Goal: Navigation & Orientation: Understand site structure

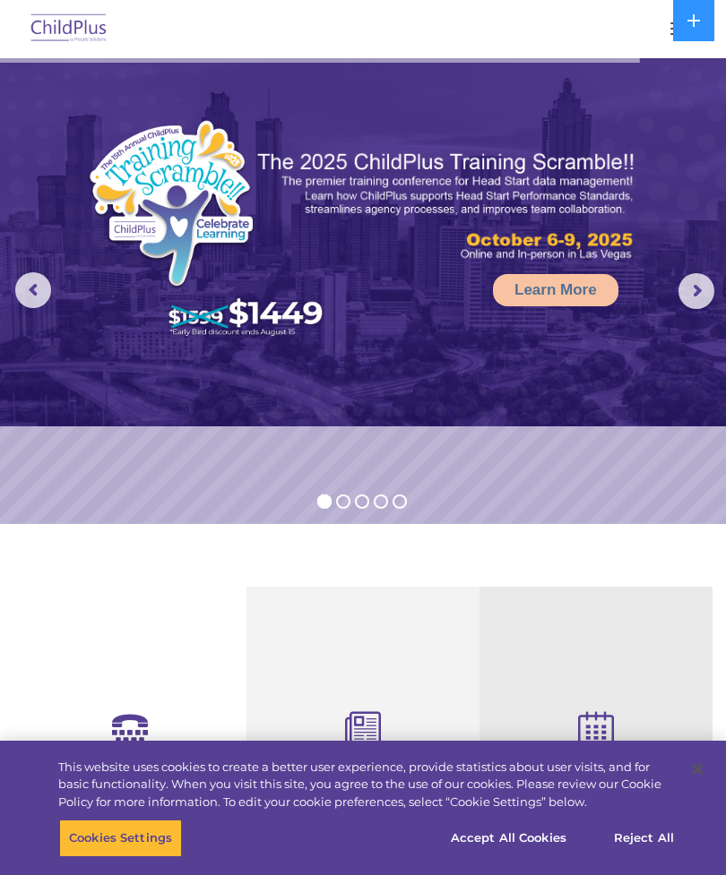
select select "MEDIUM"
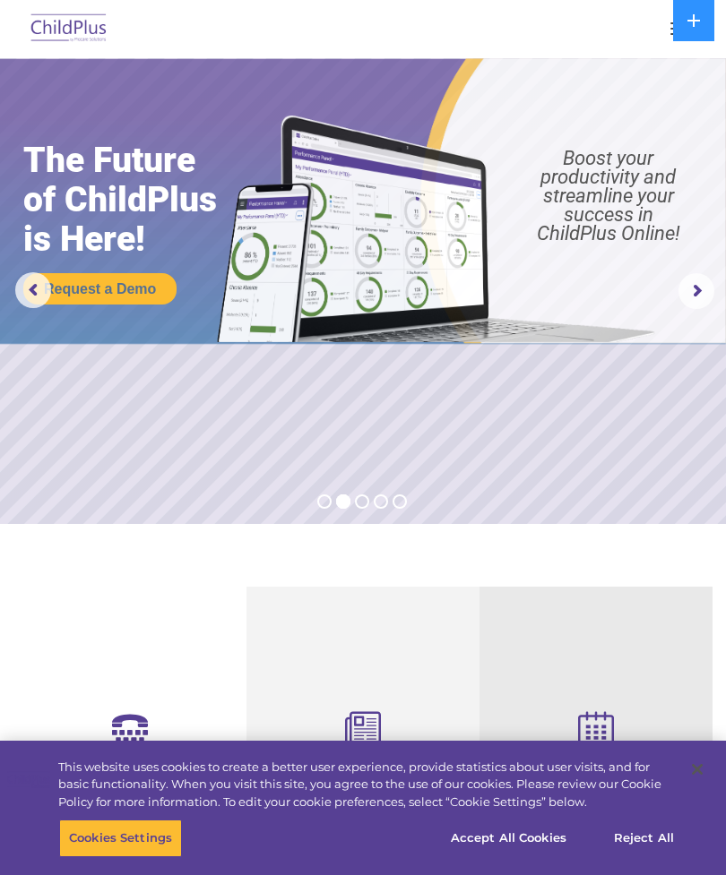
click at [623, 34] on div at bounding box center [363, 28] width 654 height 43
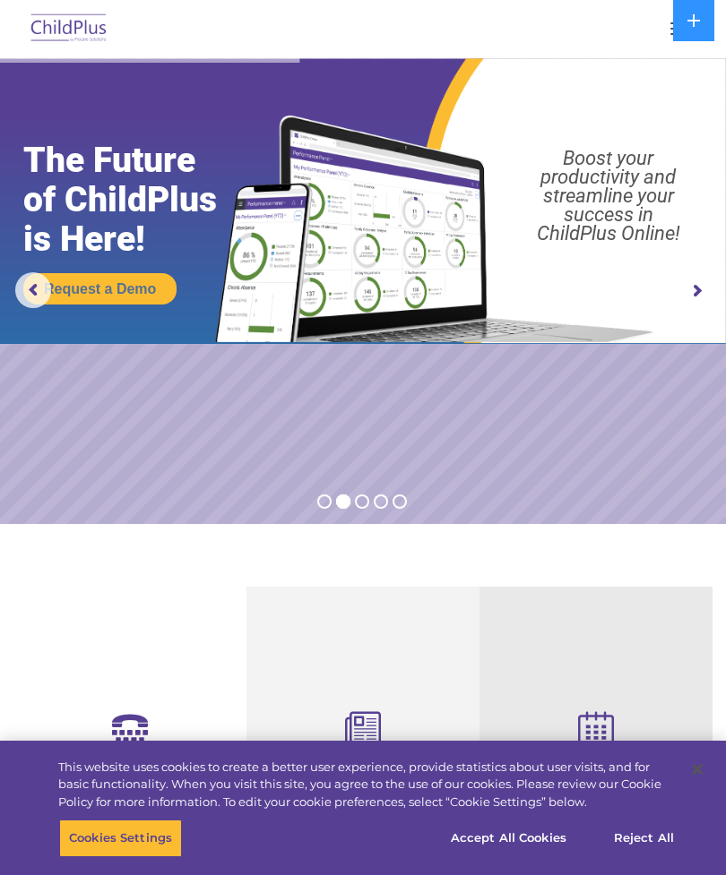
click at [651, 35] on div at bounding box center [363, 28] width 654 height 43
click at [685, 28] on button at bounding box center [693, 20] width 41 height 41
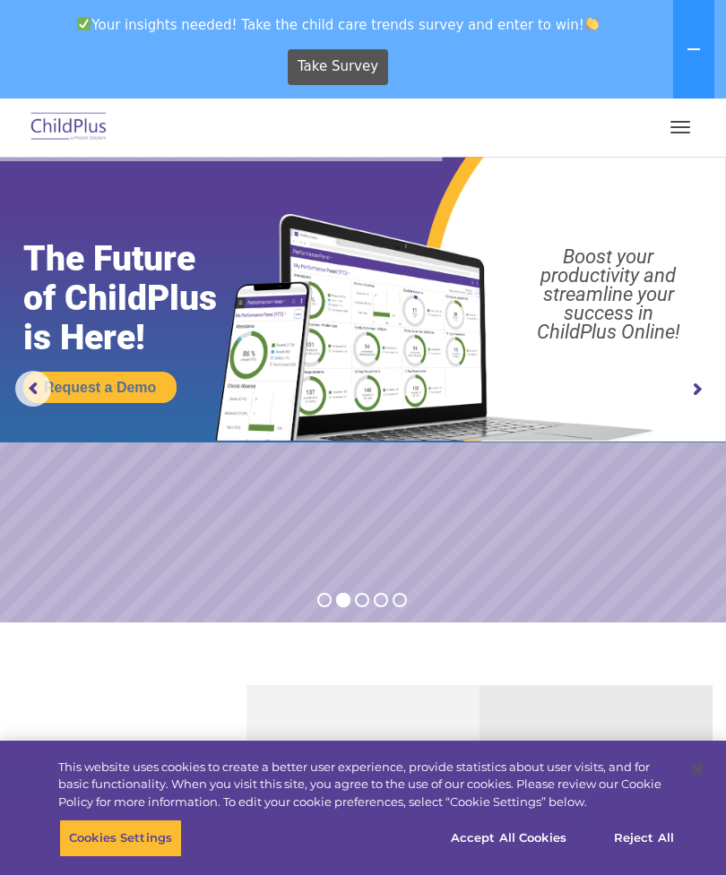
click at [680, 119] on button "button" at bounding box center [680, 127] width 38 height 29
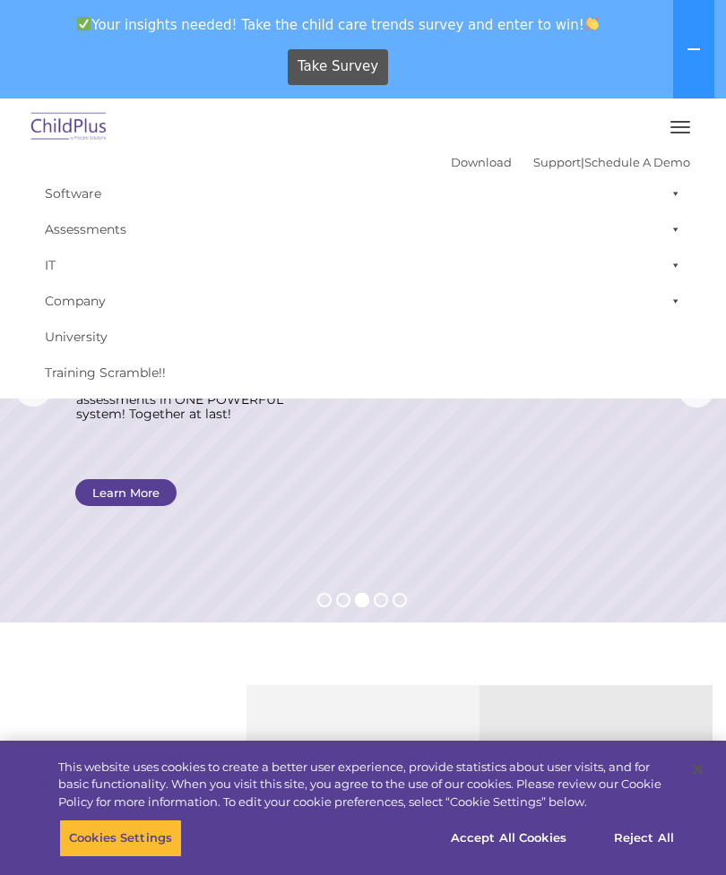
click at [680, 128] on button "button" at bounding box center [680, 127] width 38 height 29
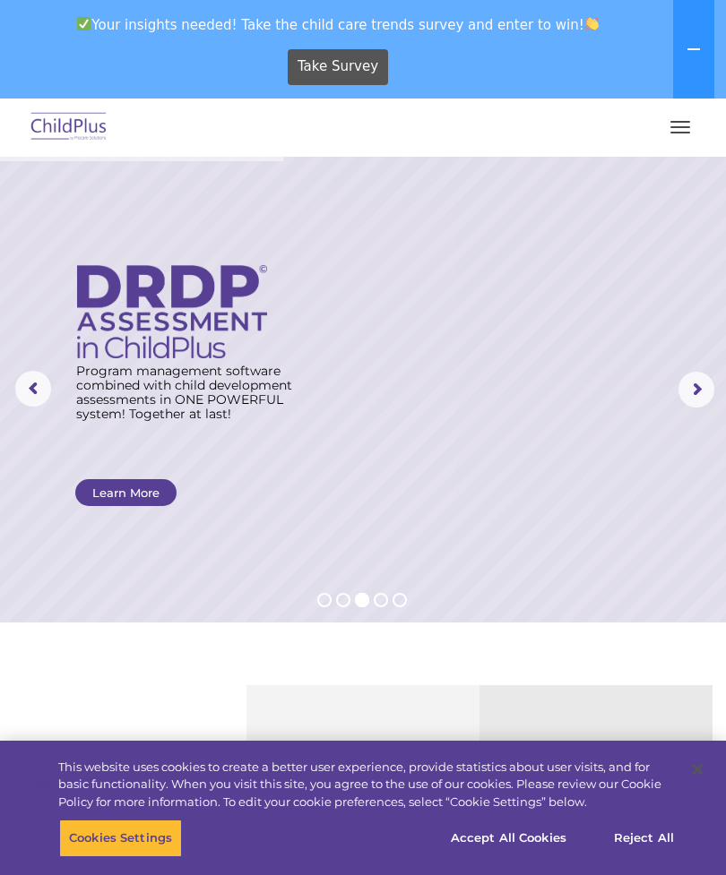
click at [681, 133] on span "button" at bounding box center [680, 133] width 20 height 2
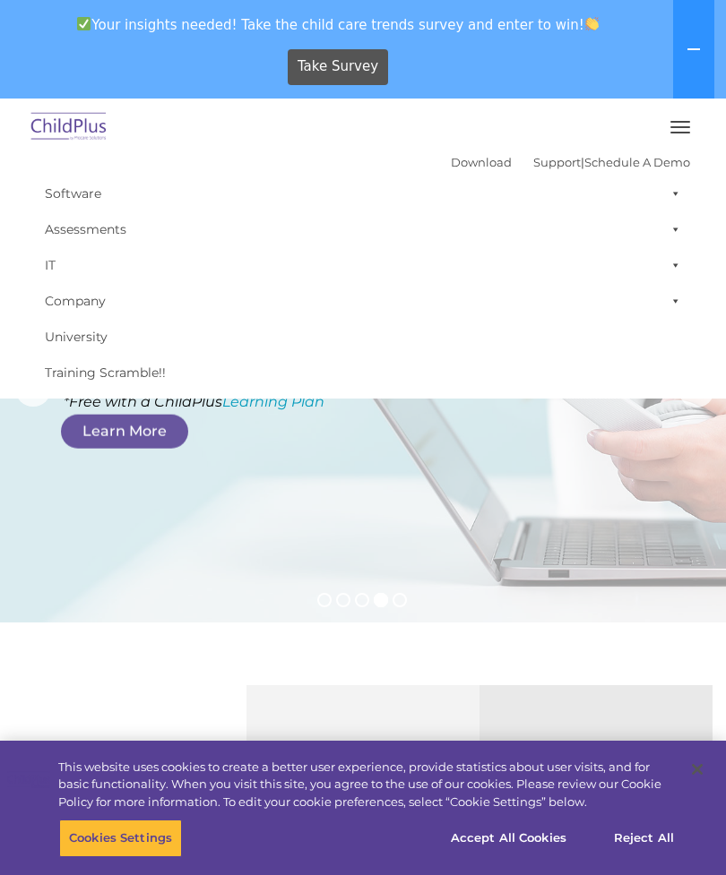
click at [694, 125] on button "button" at bounding box center [680, 127] width 38 height 29
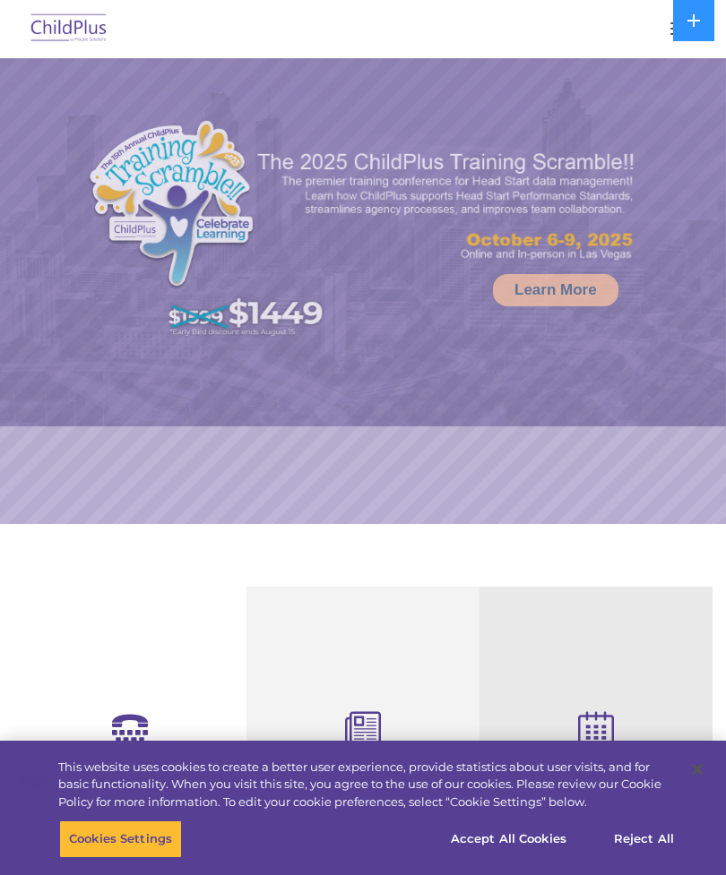
select select "MEDIUM"
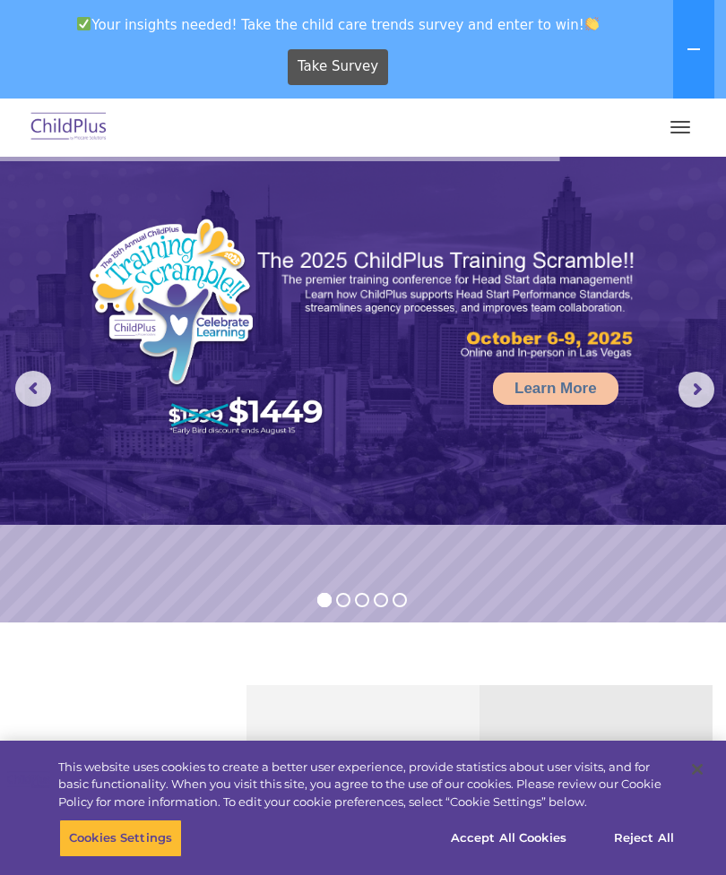
click at [682, 139] on button "button" at bounding box center [680, 127] width 38 height 29
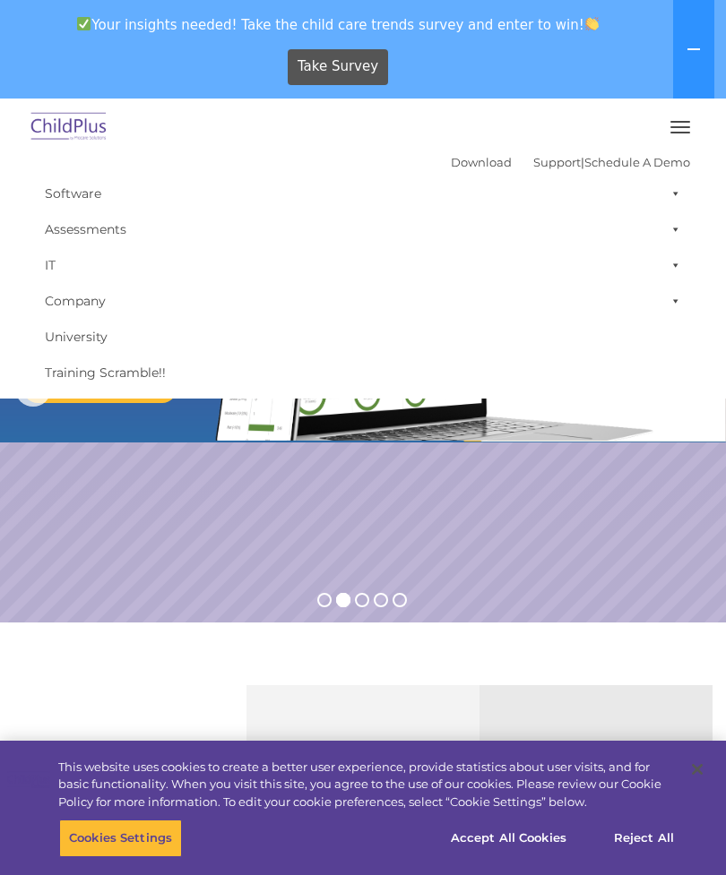
click at [694, 133] on button "button" at bounding box center [680, 127] width 38 height 29
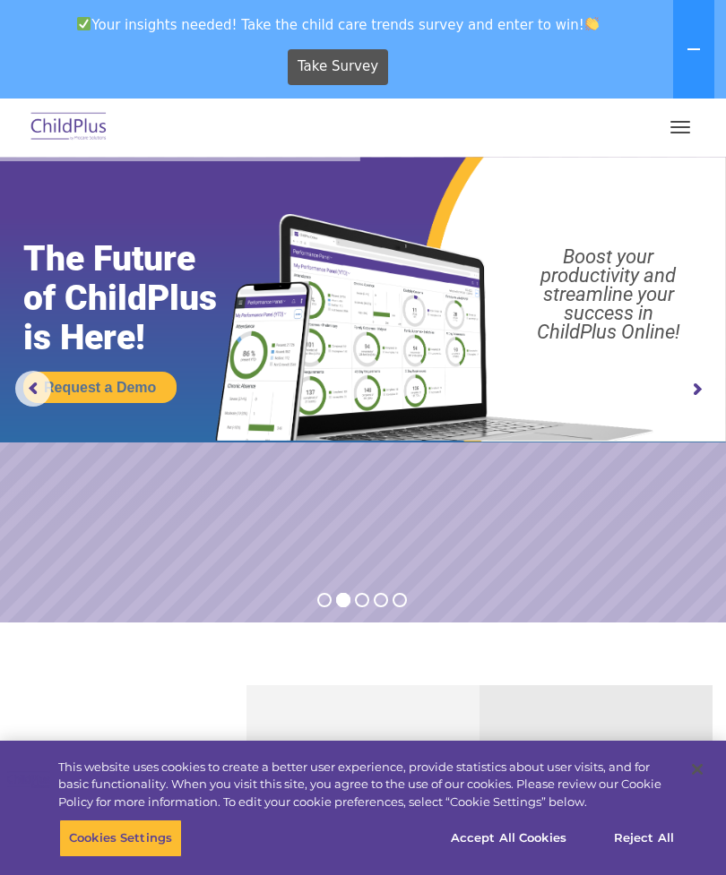
click at [686, 127] on span "button" at bounding box center [680, 127] width 20 height 2
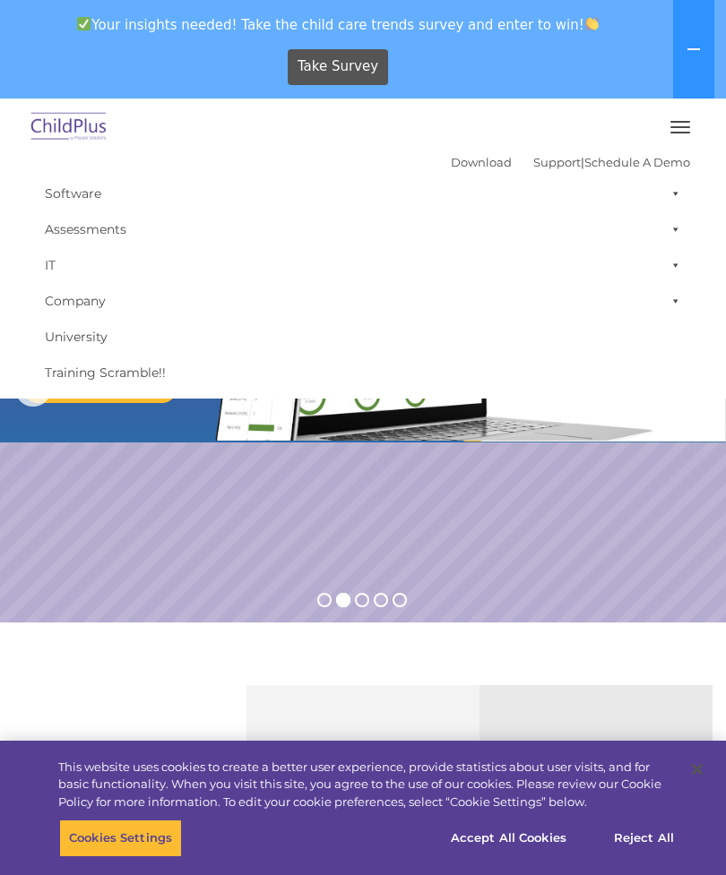
click at [669, 192] on span at bounding box center [672, 194] width 18 height 36
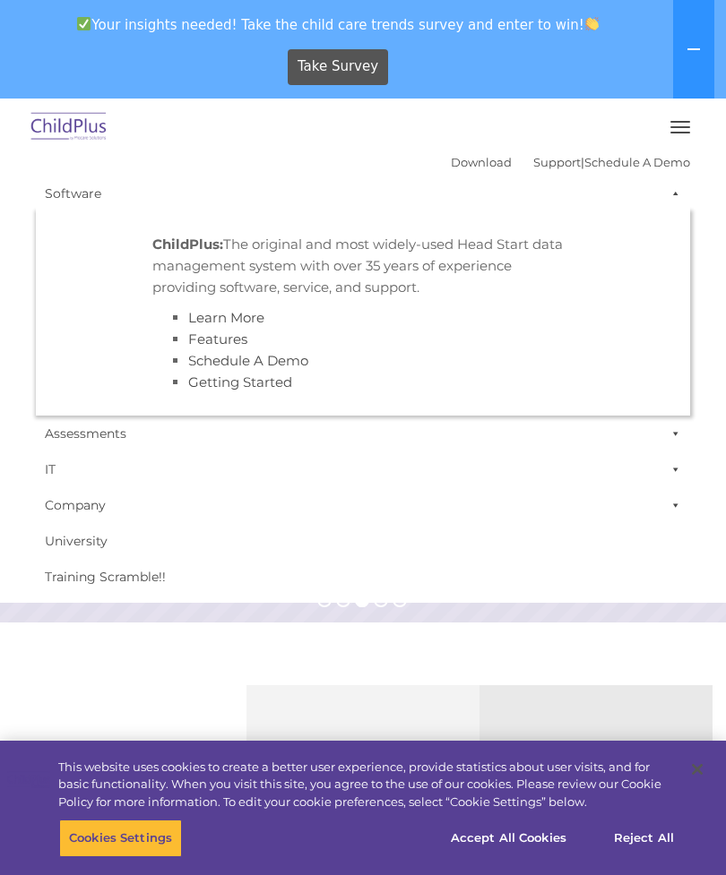
click at [678, 135] on button "button" at bounding box center [680, 127] width 38 height 29
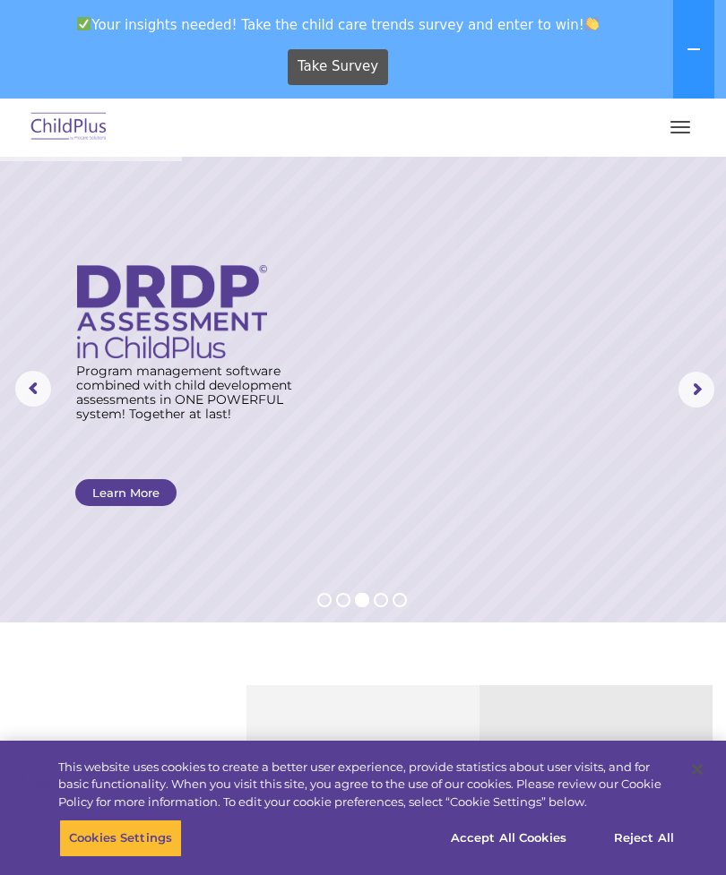
click at [683, 127] on span "button" at bounding box center [680, 127] width 20 height 2
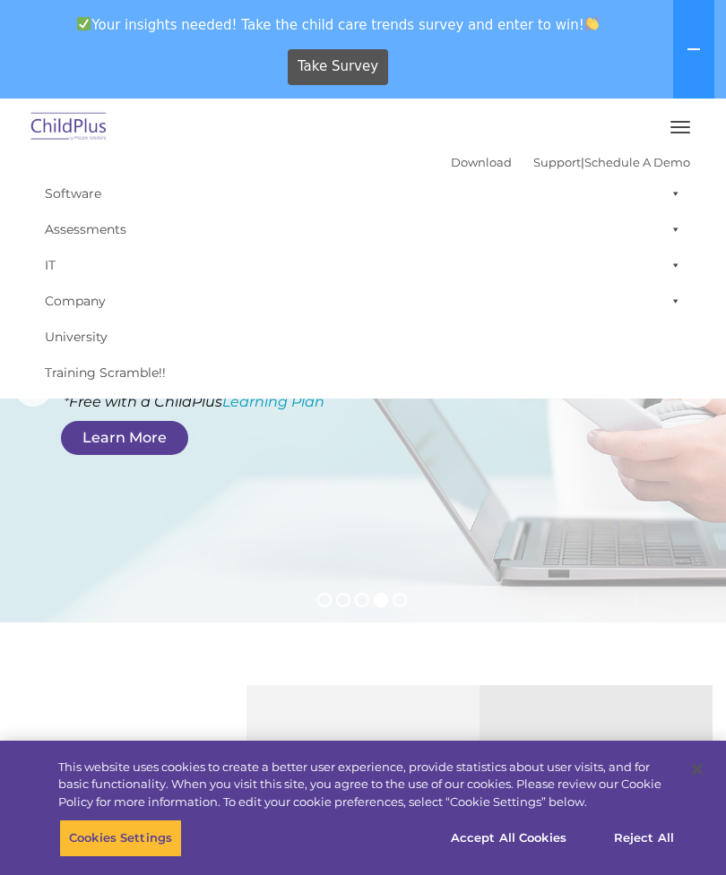
click at [689, 124] on button "button" at bounding box center [680, 127] width 38 height 29
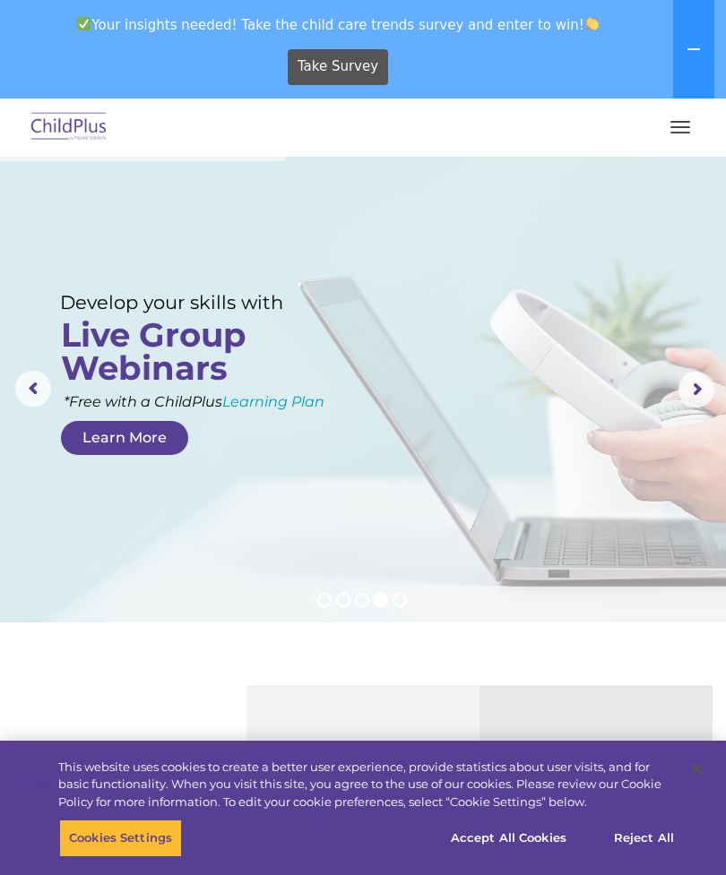
click at [685, 126] on span "button" at bounding box center [680, 127] width 20 height 2
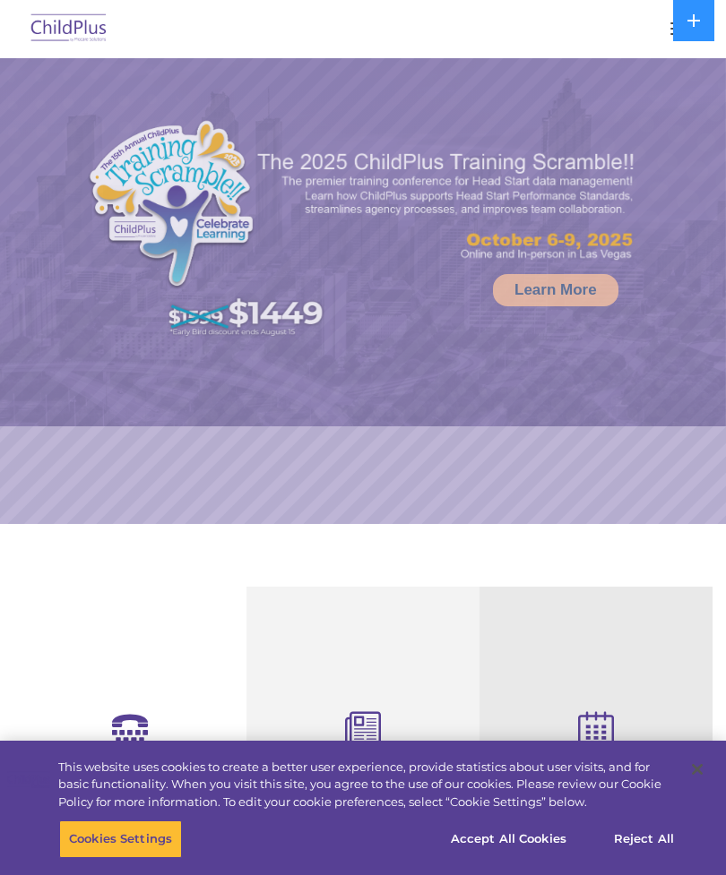
select select "MEDIUM"
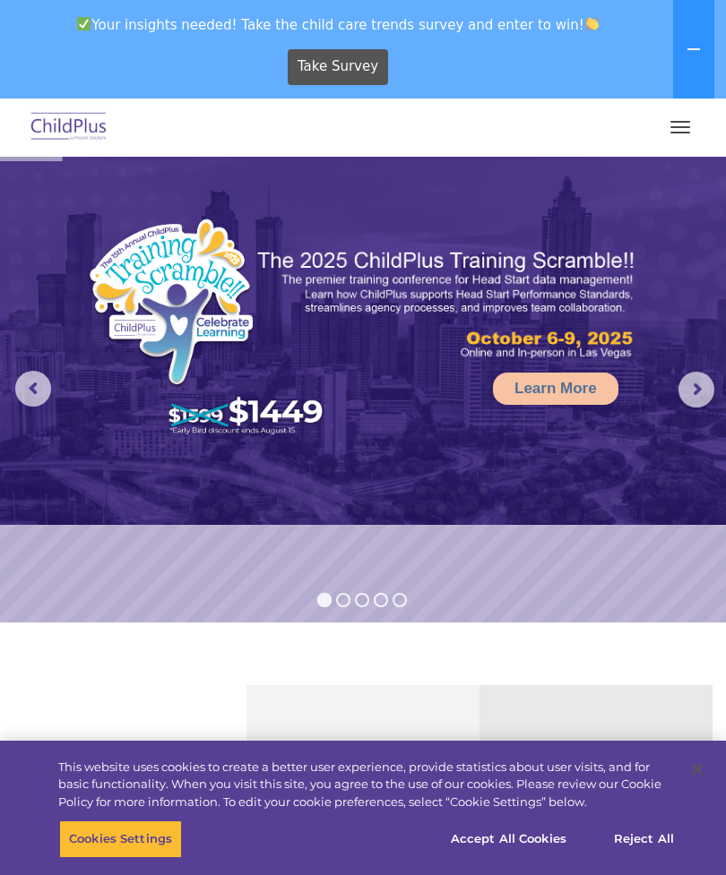
click at [680, 118] on button "button" at bounding box center [680, 127] width 38 height 29
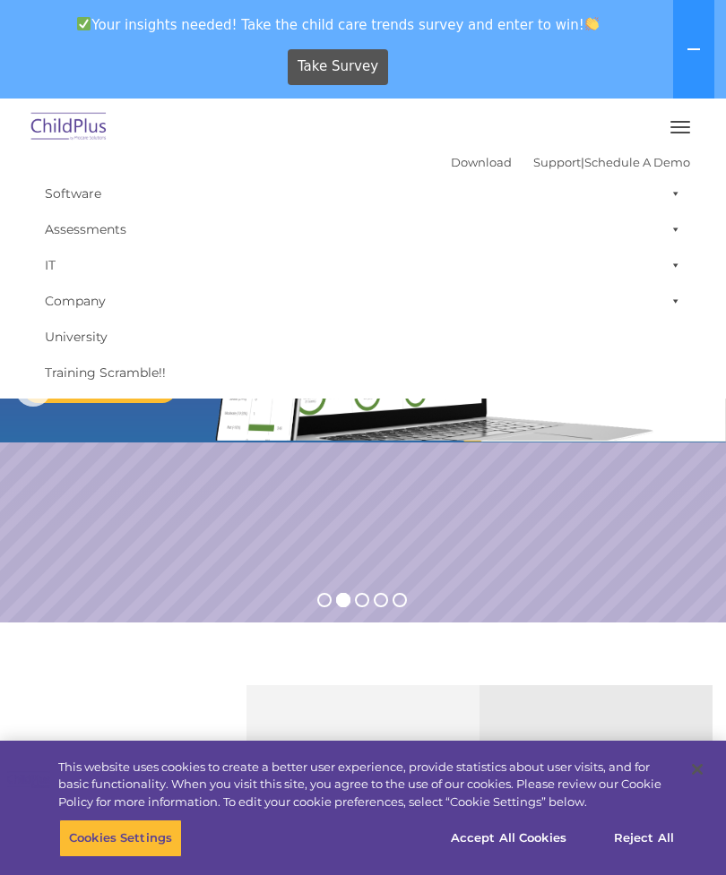
click at [677, 120] on button "button" at bounding box center [680, 127] width 38 height 29
